Goal: Task Accomplishment & Management: Use online tool/utility

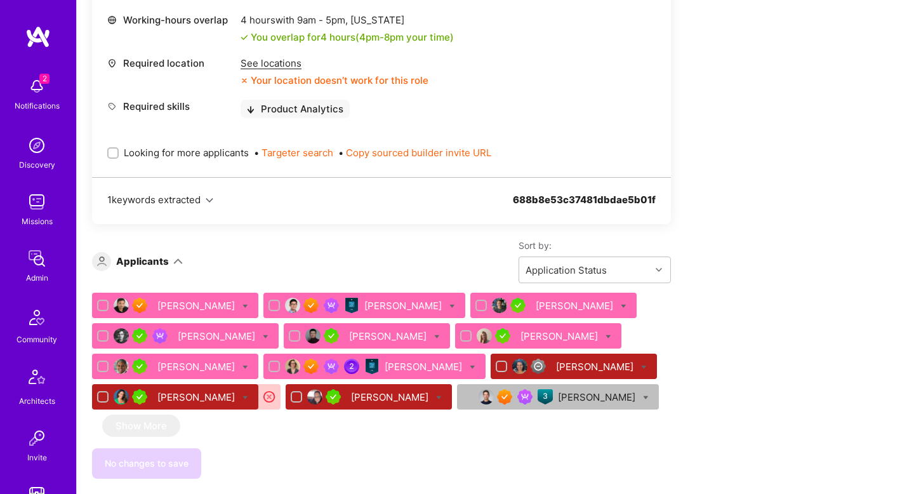
scroll to position [572, 0]
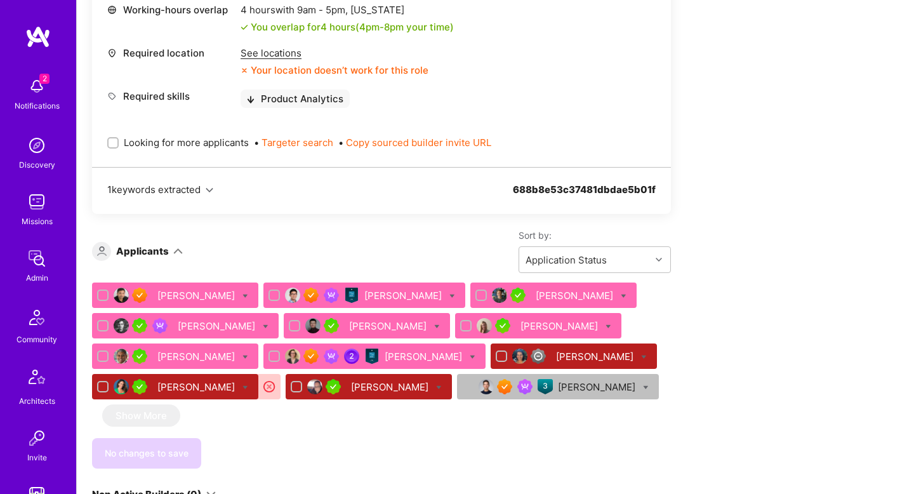
click at [558, 391] on div "Eric Lemay" at bounding box center [598, 386] width 80 height 13
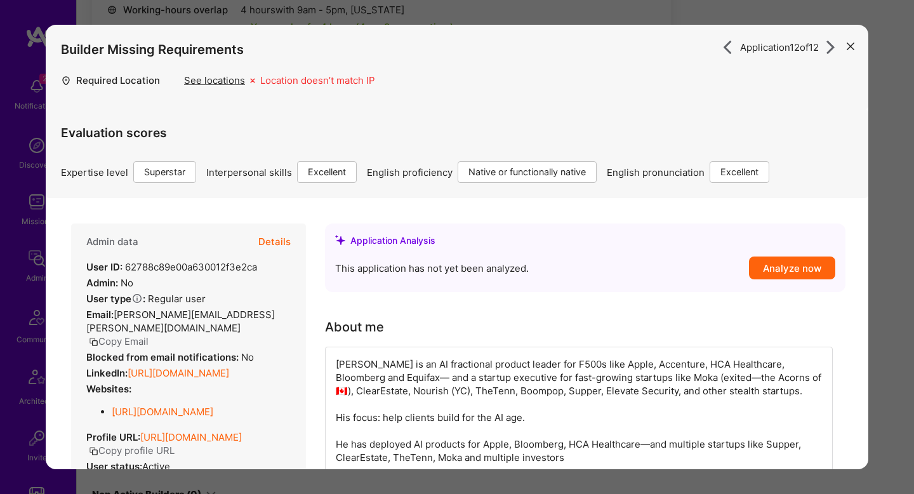
click at [887, 214] on div "Application 12 of 12 Builder Missing Requirements Required Location See locatio…" at bounding box center [457, 247] width 914 height 494
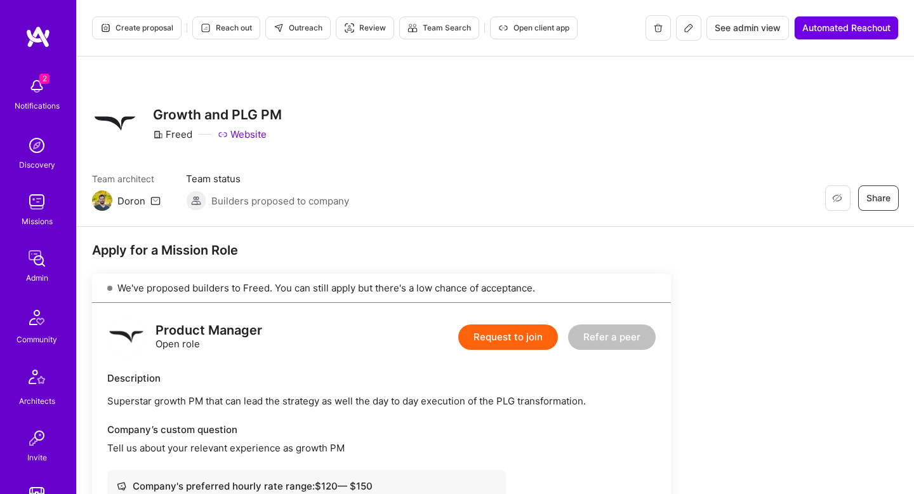
click at [378, 20] on button "Review" at bounding box center [365, 27] width 58 height 23
click at [382, 23] on span "Review" at bounding box center [365, 27] width 42 height 11
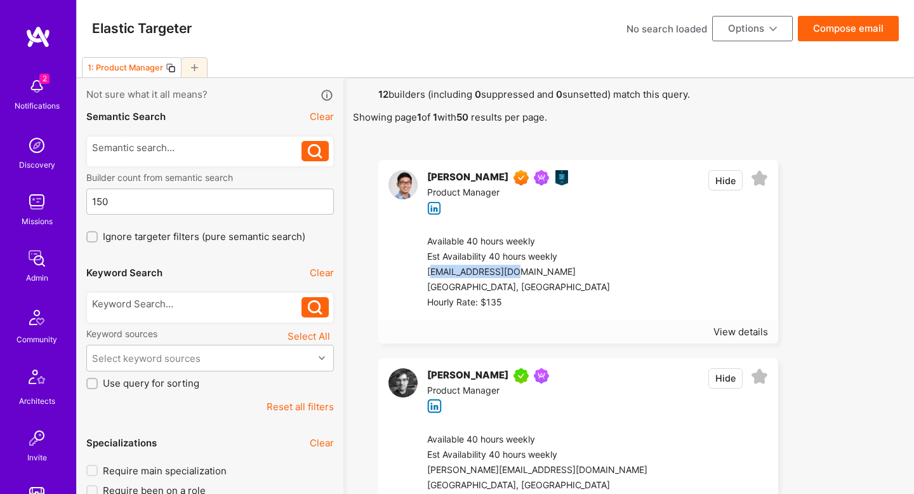
drag, startPoint x: 429, startPoint y: 273, endPoint x: 512, endPoint y: 274, distance: 83.1
click at [512, 274] on div "idealyft@gmail.com" at bounding box center [518, 272] width 183 height 15
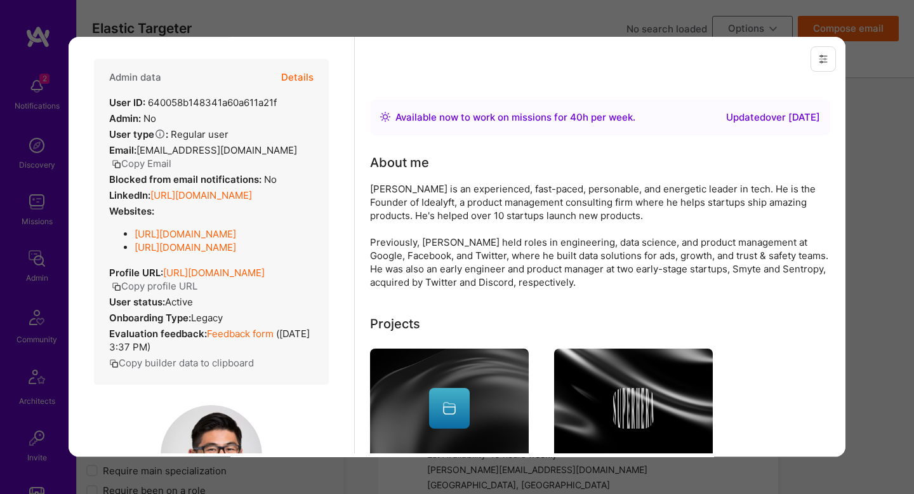
click at [171, 157] on button "Copy Email" at bounding box center [142, 163] width 60 height 13
click at [862, 72] on div "Previewing jasonwu Evaluation scores Expertise level Superstar Interpersonal sk…" at bounding box center [457, 247] width 914 height 494
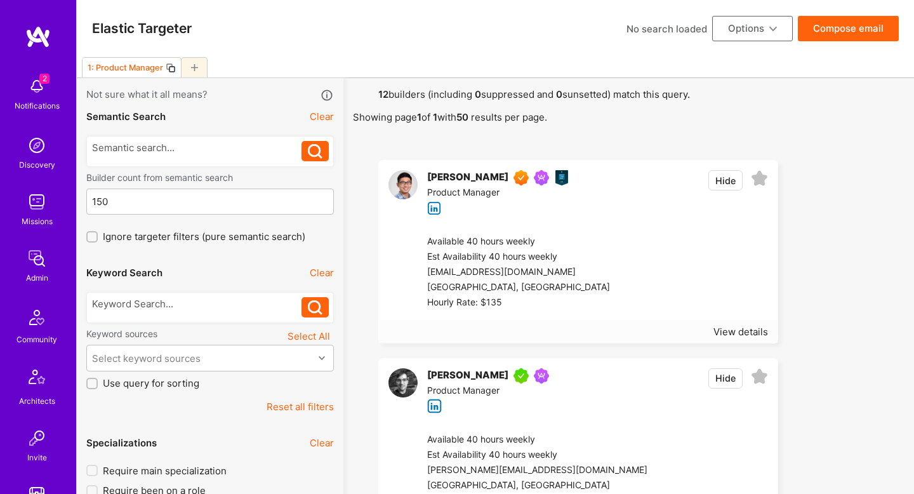
click at [758, 32] on button "Options" at bounding box center [752, 28] width 81 height 25
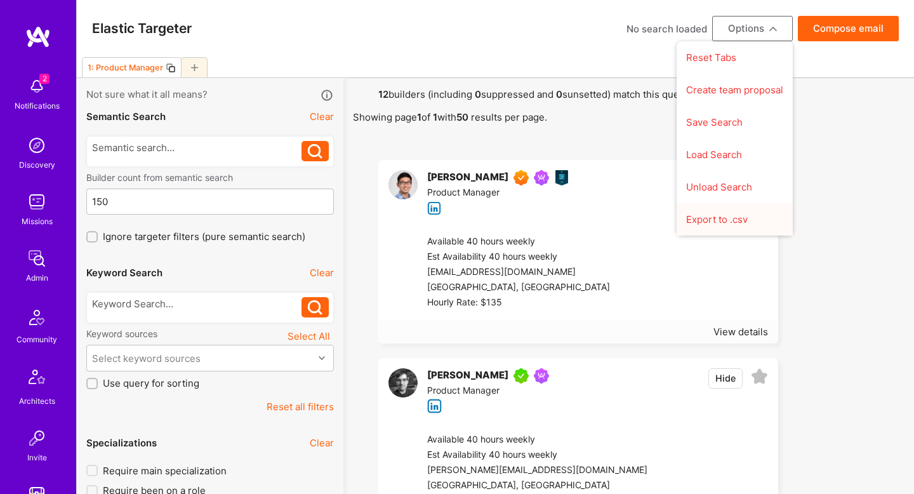
click at [722, 222] on button "Export to .csv" at bounding box center [734, 219] width 116 height 32
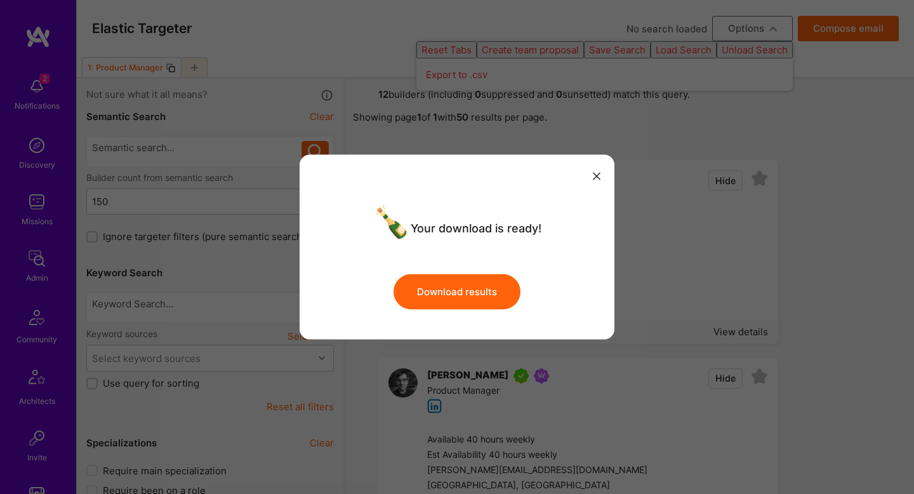
click at [459, 274] on button "Download results" at bounding box center [456, 292] width 127 height 36
